Goal: Information Seeking & Learning: Learn about a topic

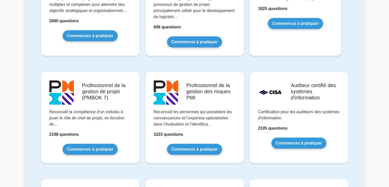
scroll to position [384, 0]
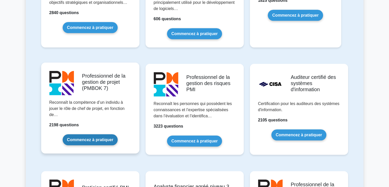
click at [92, 140] on link "Commencez à pratiquer" at bounding box center [90, 139] width 55 height 11
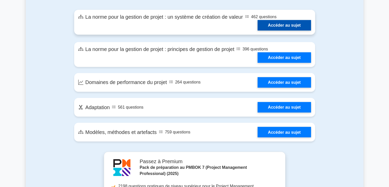
scroll to position [307, 0]
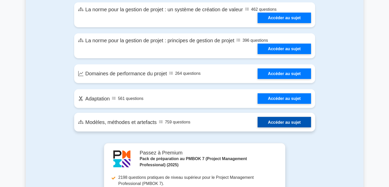
click at [281, 122] on link "Accéder au sujet" at bounding box center [284, 122] width 53 height 10
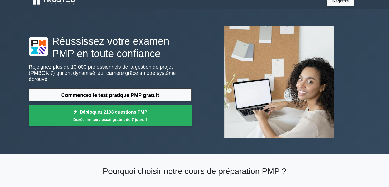
scroll to position [0, 0]
